Goal: Transaction & Acquisition: Subscribe to service/newsletter

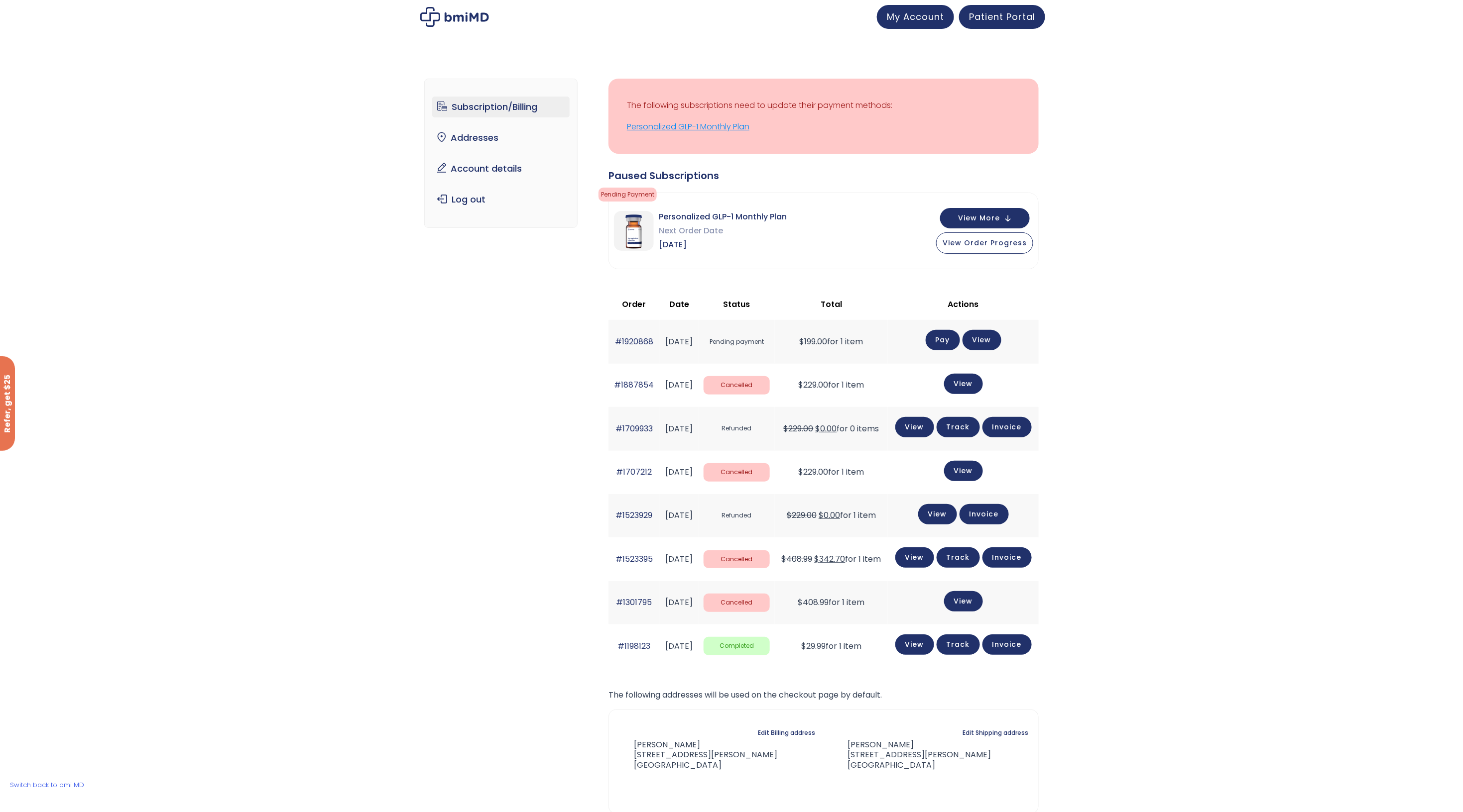
click at [669, 129] on link "Personalized GLP-1 Monthly Plan" at bounding box center [823, 127] width 393 height 14
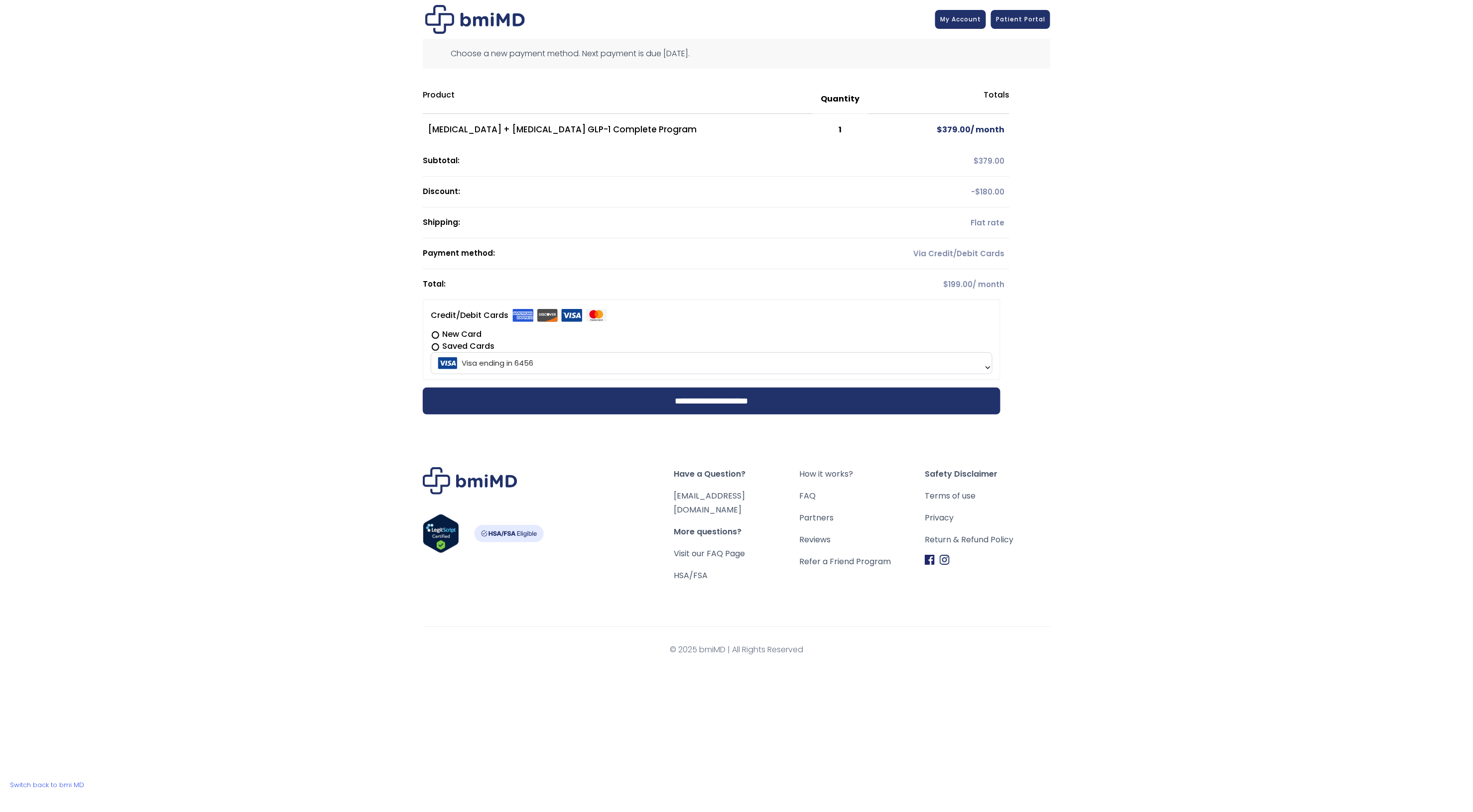
click at [1052, 269] on div "**********" at bounding box center [736, 335] width 1473 height 669
